Goal: Information Seeking & Learning: Check status

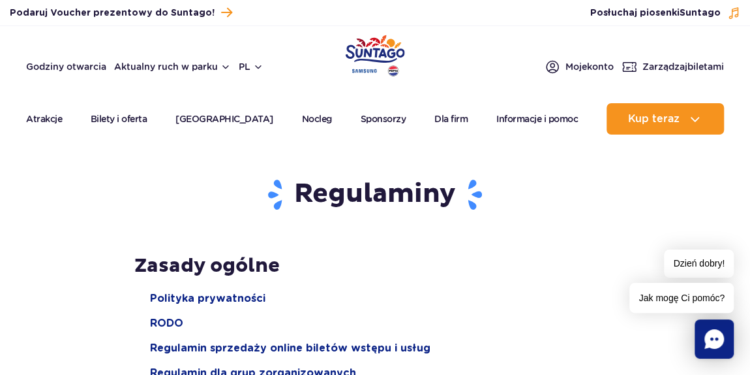
click at [368, 56] on img "Park of Poland" at bounding box center [375, 56] width 59 height 42
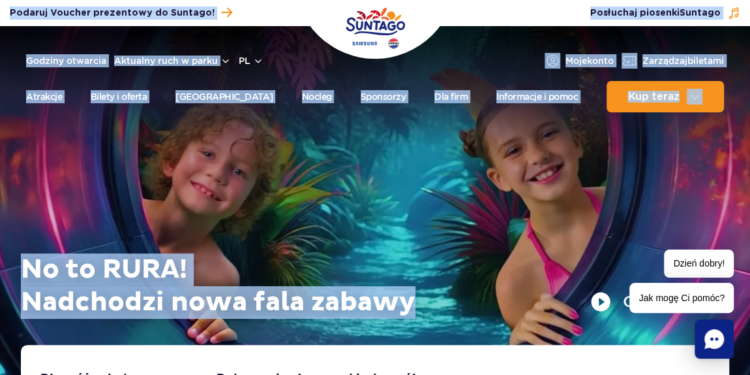
drag, startPoint x: 4, startPoint y: 8, endPoint x: 531, endPoint y: 369, distance: 638.8
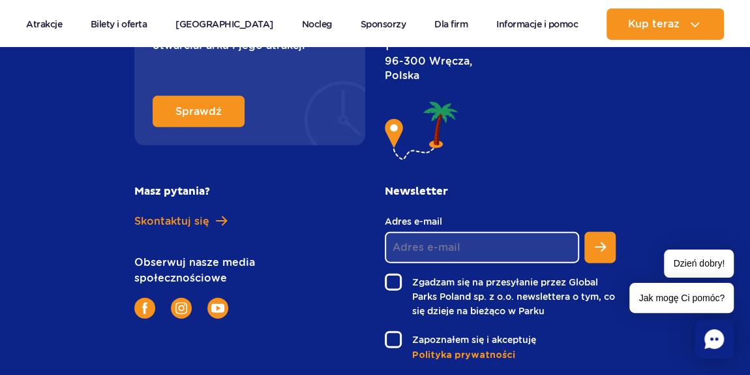
scroll to position [6335, 0]
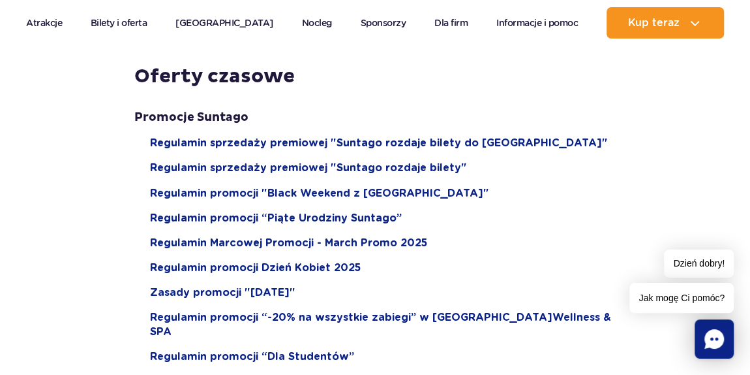
scroll to position [1127, 0]
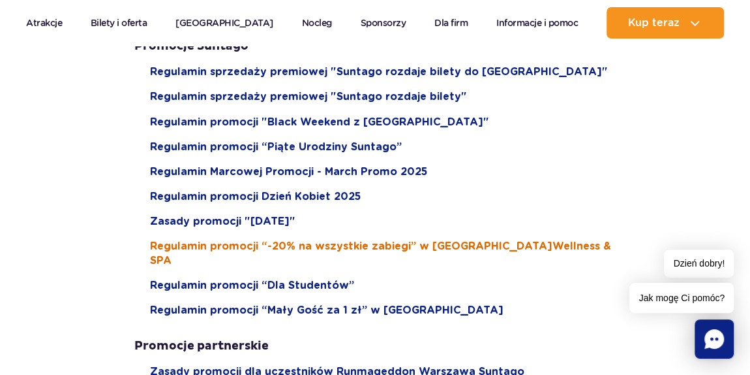
click at [245, 244] on span "Regulamin promocji “-20% na wszystkie zabiegi” w Suntago Wellness & SPA" at bounding box center [383, 252] width 466 height 29
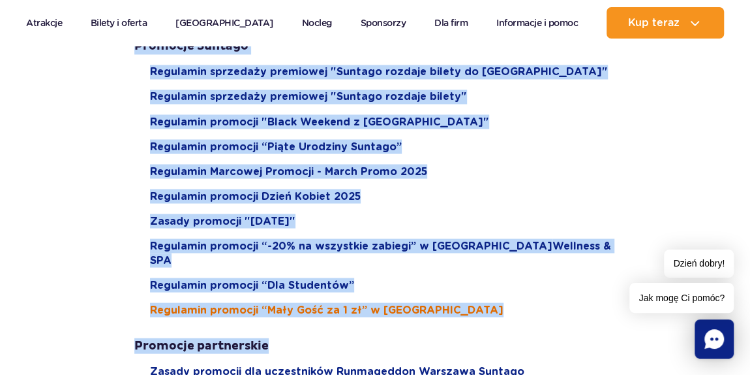
drag, startPoint x: 209, startPoint y: 149, endPoint x: 283, endPoint y: 297, distance: 164.6
click at [322, 317] on section "Regulaminy Zasady ogólne Polityka prywatności RODO Regulamin sprzedaży online b…" at bounding box center [375, 80] width 750 height 2122
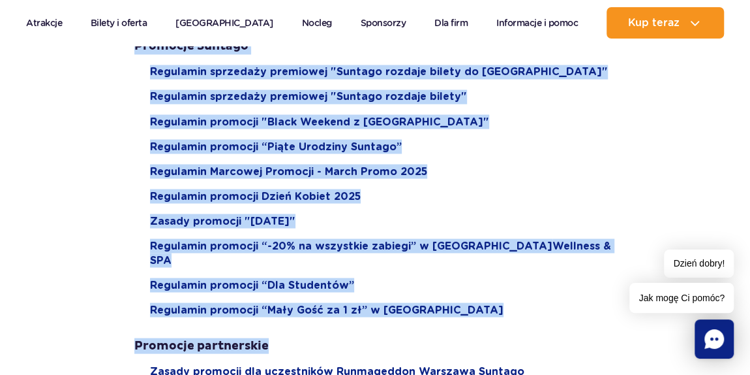
click at [129, 167] on div "Zasady ogólne Polityka prywatności RODO Regulamin sprzedaży online biletów wstę…" at bounding box center [375, 133] width 501 height 2015
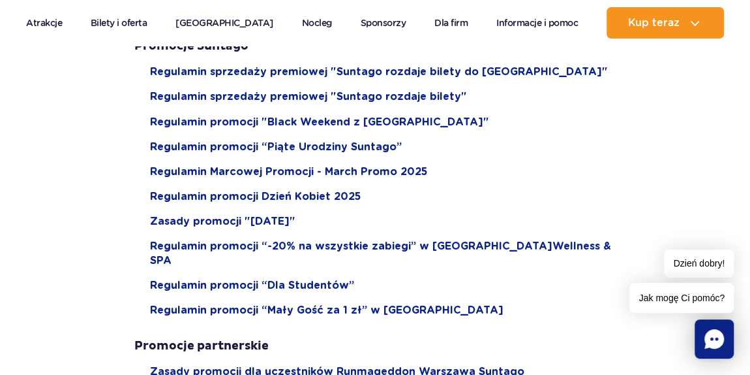
drag, startPoint x: 71, startPoint y: 67, endPoint x: 134, endPoint y: 180, distance: 129.4
click at [287, 292] on section "Regulaminy Zasady ogólne Polityka prywatności RODO Regulamin sprzedaży online b…" at bounding box center [375, 80] width 750 height 2122
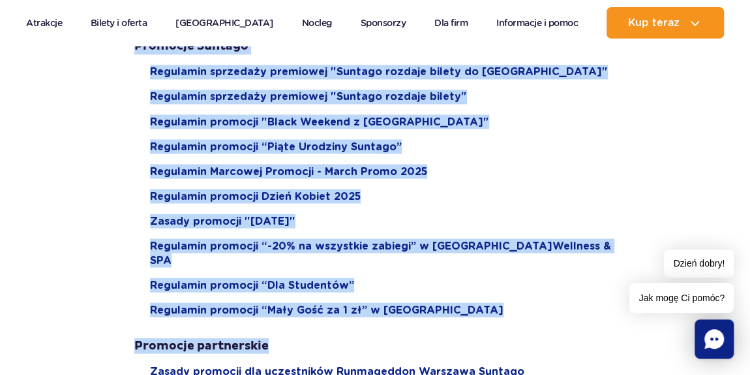
drag, startPoint x: 93, startPoint y: 67, endPoint x: 305, endPoint y: 343, distance: 347.7
click at [305, 343] on section "Regulaminy Zasady ogólne Polityka prywatności RODO Regulamin sprzedaży online b…" at bounding box center [375, 80] width 750 height 2122
click at [126, 211] on div "Zasady ogólne Polityka prywatności RODO Regulamin sprzedaży online biletów wstę…" at bounding box center [375, 133] width 501 height 2015
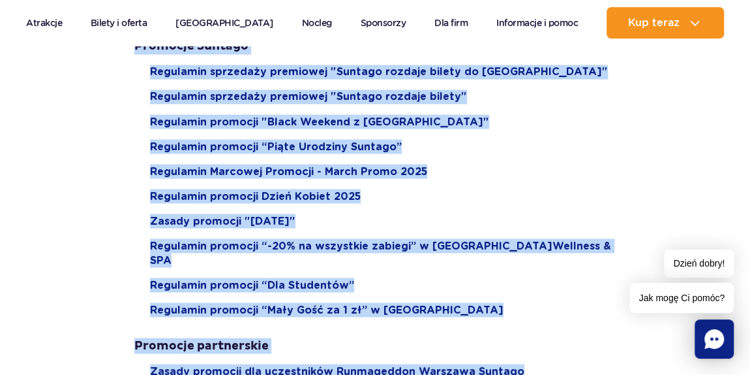
drag, startPoint x: 94, startPoint y: 55, endPoint x: 364, endPoint y: 365, distance: 411.2
click at [364, 365] on section "Regulaminy Zasady ogólne Polityka prywatności RODO Regulamin sprzedaży online b…" at bounding box center [375, 80] width 750 height 2122
click at [123, 217] on section "Regulaminy Zasady ogólne Polityka prywatności RODO Regulamin sprzedaży online b…" at bounding box center [375, 80] width 750 height 2122
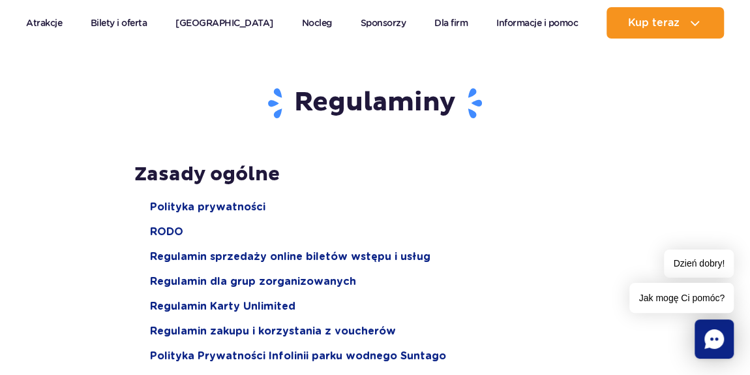
scroll to position [118, 0]
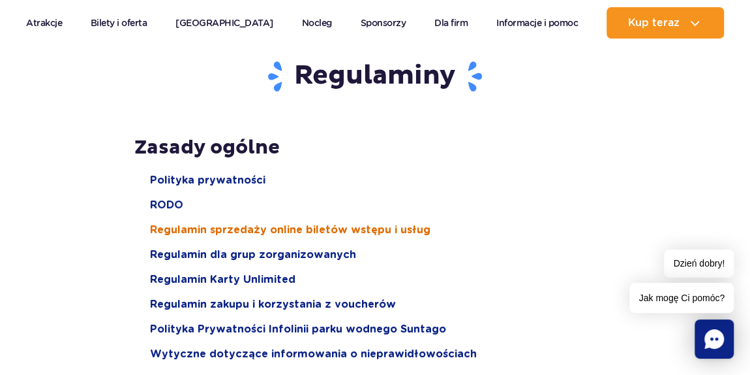
click at [221, 234] on span "Regulamin sprzedaży online biletów wstępu i usług" at bounding box center [290, 230] width 281 height 14
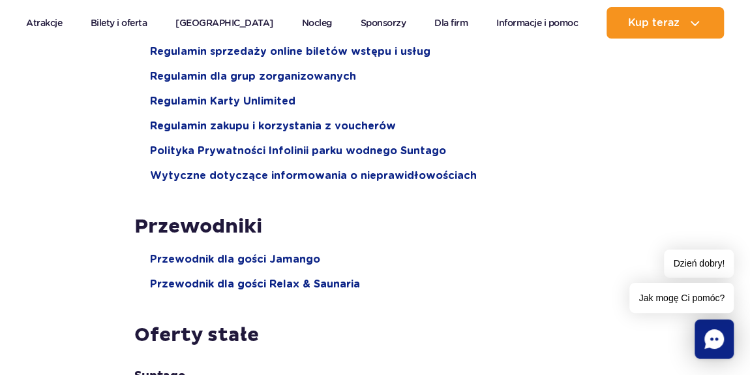
scroll to position [0, 0]
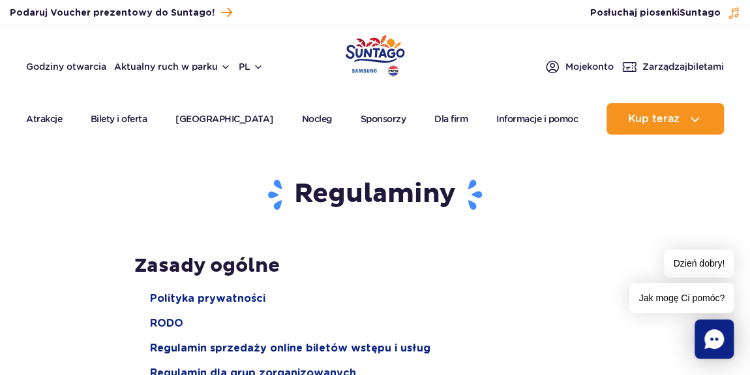
click at [362, 62] on img "Park of Poland" at bounding box center [375, 56] width 59 height 42
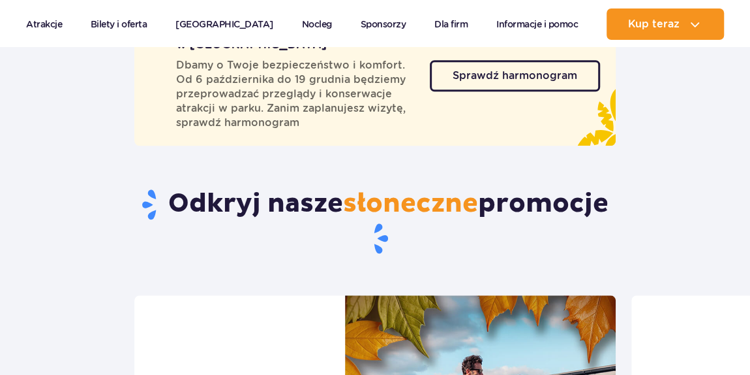
scroll to position [534, 0]
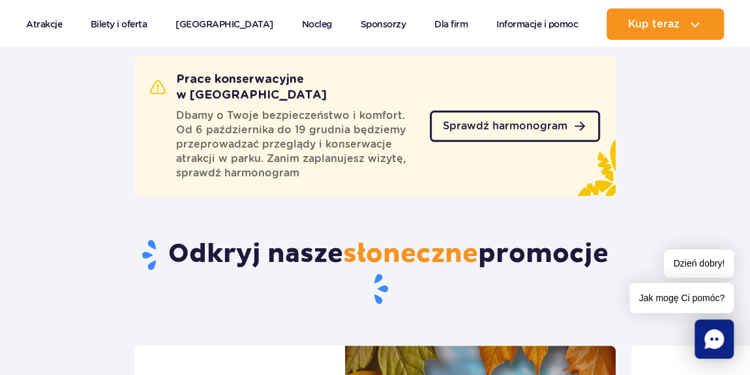
click at [476, 110] on link "Sprawdź harmonogram" at bounding box center [515, 125] width 170 height 31
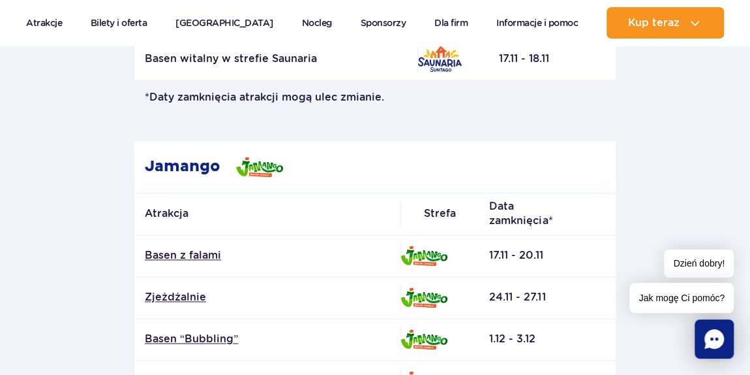
scroll to position [889, 0]
